Goal: Information Seeking & Learning: Understand process/instructions

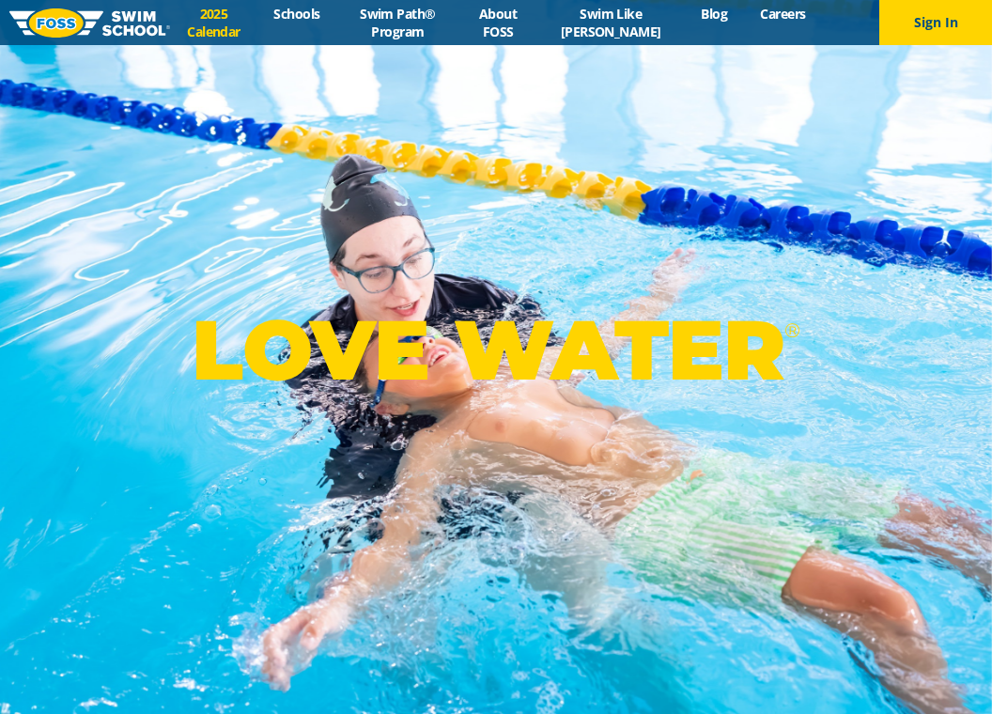
click at [212, 19] on link "2025 Calendar" at bounding box center [213, 23] width 87 height 36
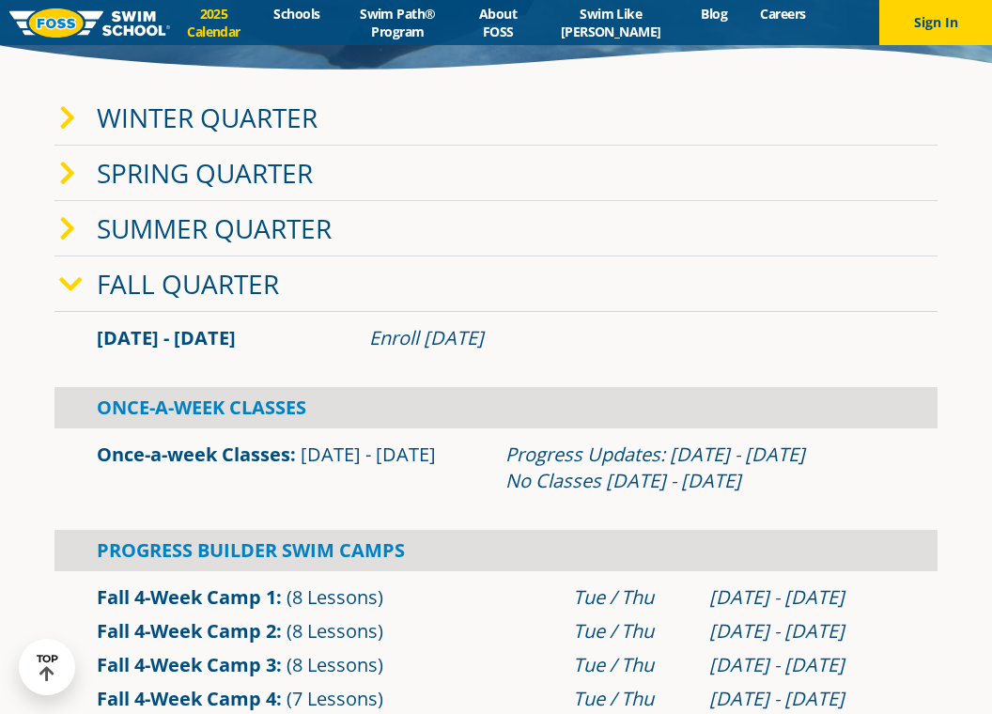
scroll to position [430, 0]
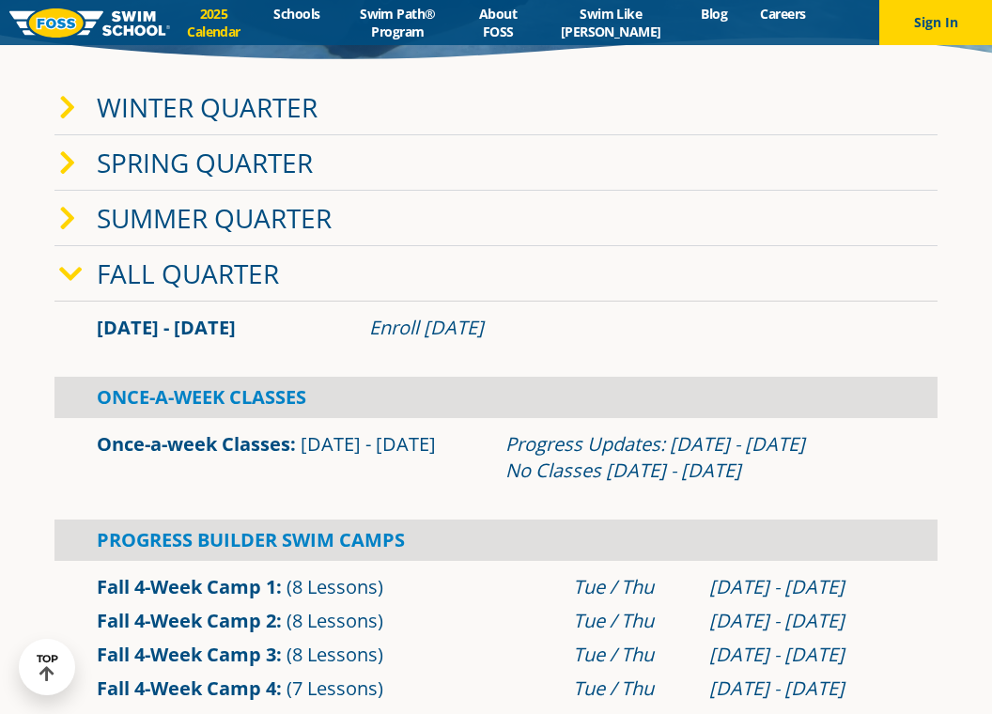
click at [198, 398] on div "Once-A-Week Classes" at bounding box center [495, 397] width 883 height 41
click at [200, 450] on link "Once-a-week Classes" at bounding box center [193, 443] width 193 height 25
